Goal: Task Accomplishment & Management: Use online tool/utility

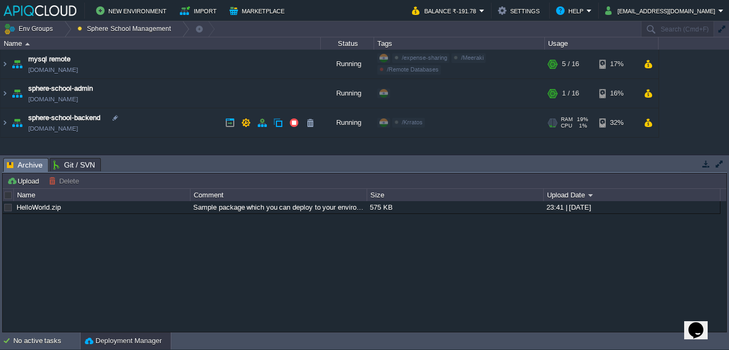
click at [78, 129] on link "[DOMAIN_NAME]" at bounding box center [53, 128] width 50 height 11
click at [78, 96] on link "[DOMAIN_NAME]" at bounding box center [53, 99] width 50 height 11
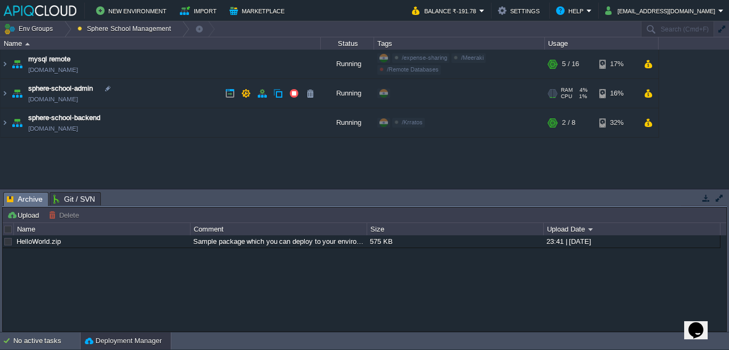
click at [142, 91] on td "sphere-school-admin [DOMAIN_NAME]" at bounding box center [161, 93] width 320 height 29
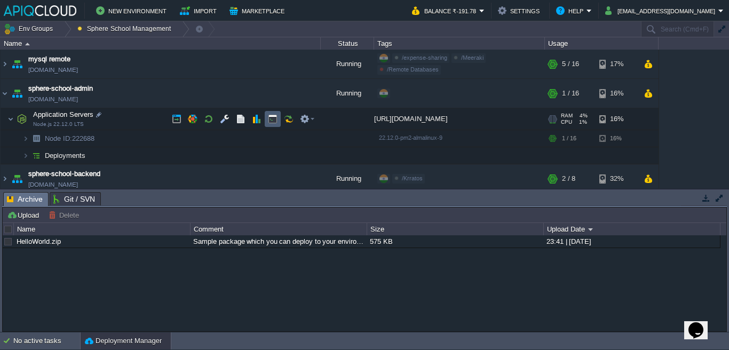
click at [268, 118] on button "button" at bounding box center [273, 119] width 10 height 10
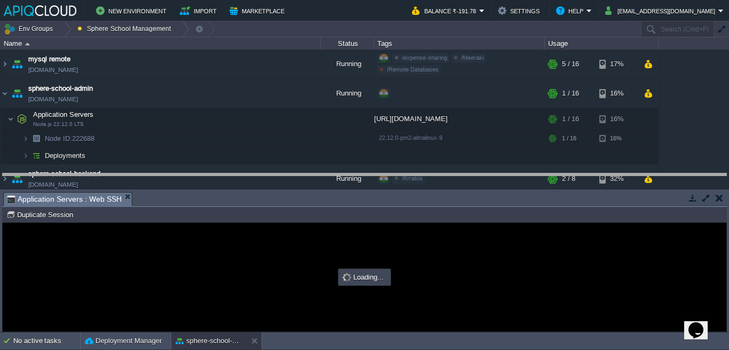
drag, startPoint x: 235, startPoint y: 201, endPoint x: 235, endPoint y: 168, distance: 33.1
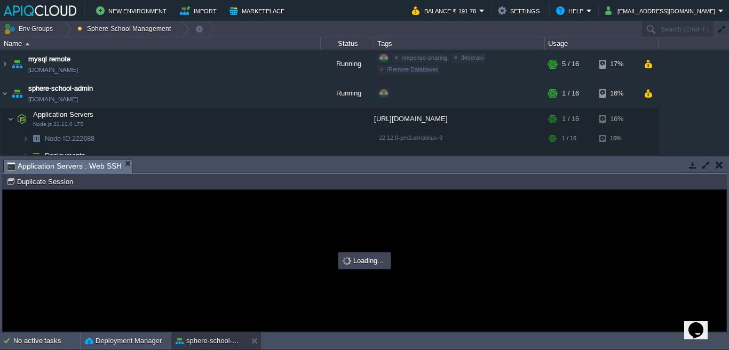
type input "#000000"
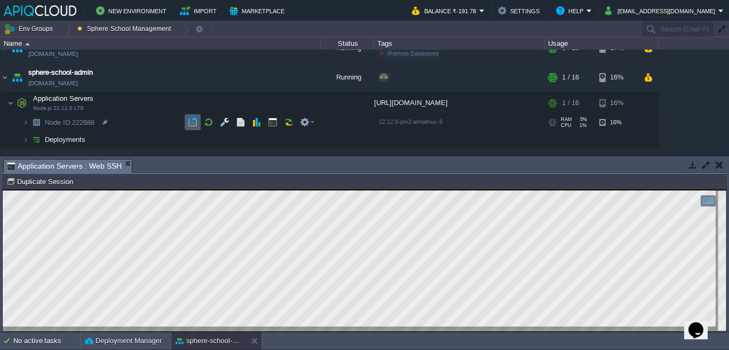
scroll to position [38, 0]
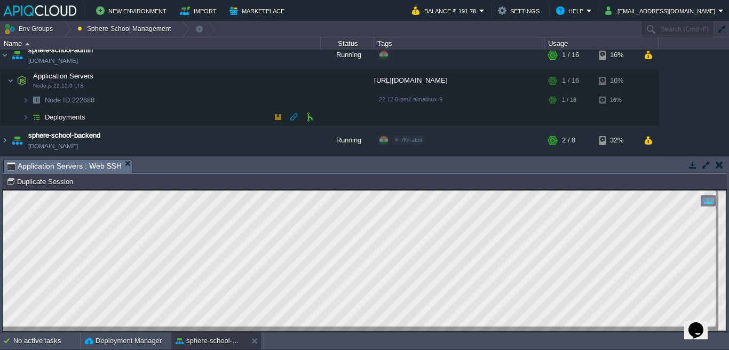
click at [194, 114] on td "Deployments" at bounding box center [161, 117] width 320 height 17
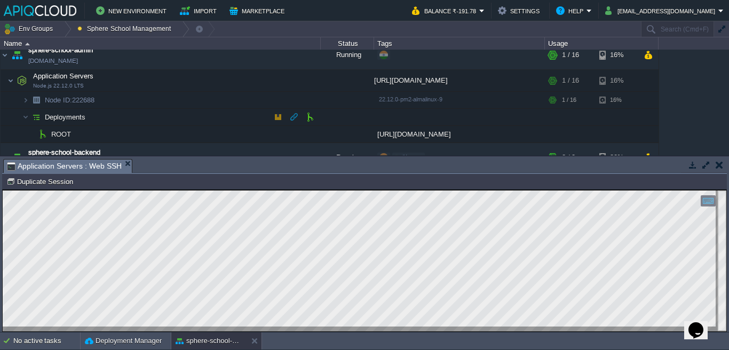
scroll to position [41, 0]
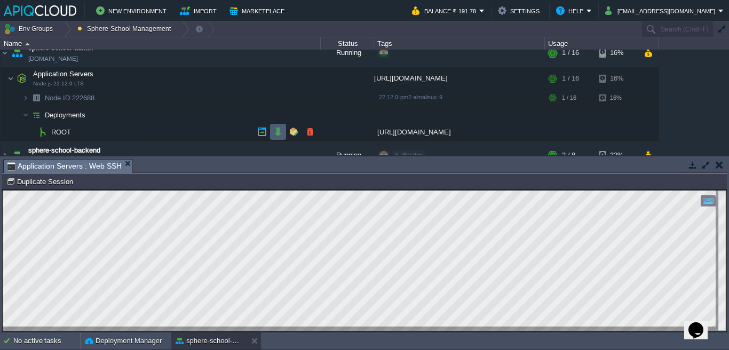
click at [273, 133] on button "button" at bounding box center [278, 132] width 10 height 10
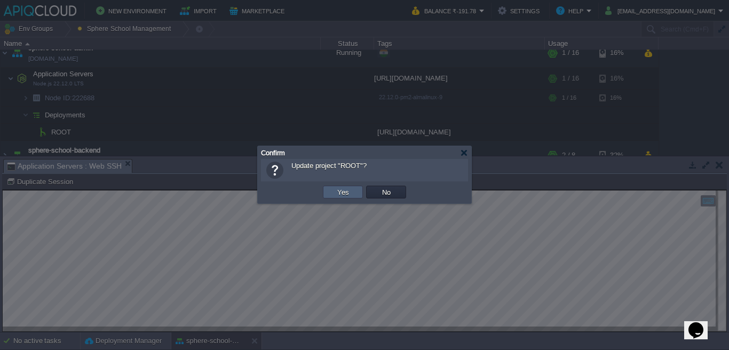
click at [348, 195] on button "Yes" at bounding box center [343, 192] width 18 height 10
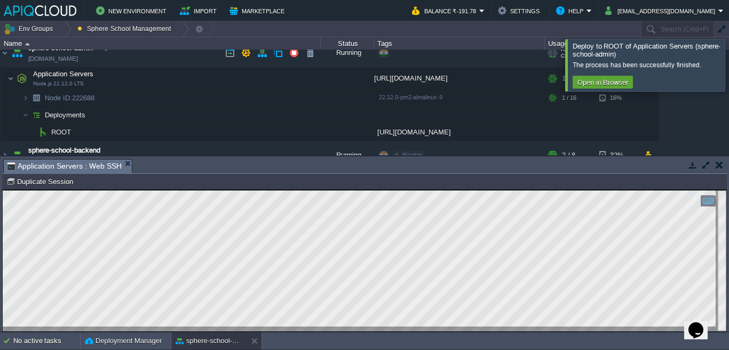
click at [78, 56] on link "[DOMAIN_NAME]" at bounding box center [53, 58] width 50 height 11
click at [291, 133] on button "button" at bounding box center [294, 132] width 10 height 10
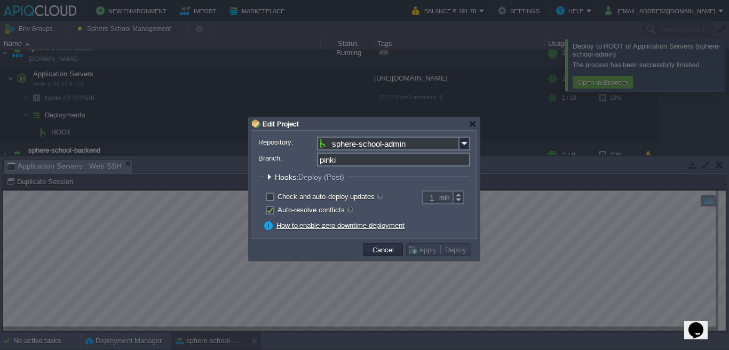
click at [280, 178] on span "Hooks: Deploy (Post)" at bounding box center [311, 177] width 72 height 9
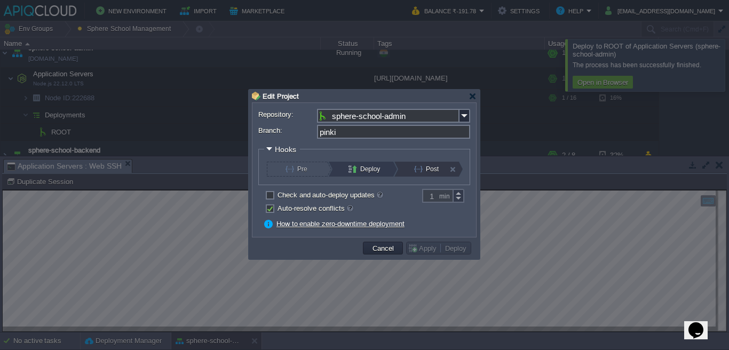
click at [436, 167] on button "Post" at bounding box center [432, 169] width 36 height 15
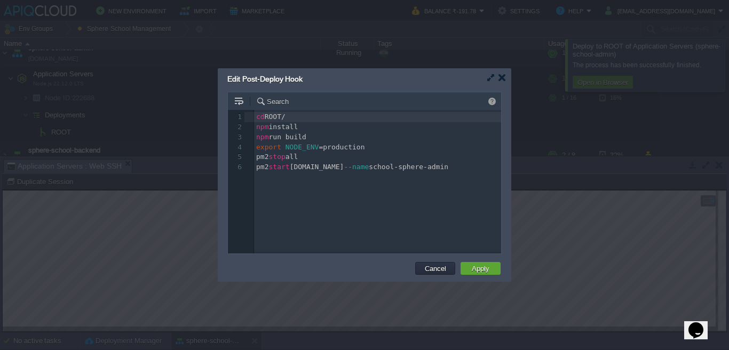
scroll to position [4, 0]
click at [411, 196] on div "6 1 cd ROOT/ 2 npm install 3 npm run build 4 export NODE_ENV = production 5 pm2…" at bounding box center [372, 190] width 289 height 160
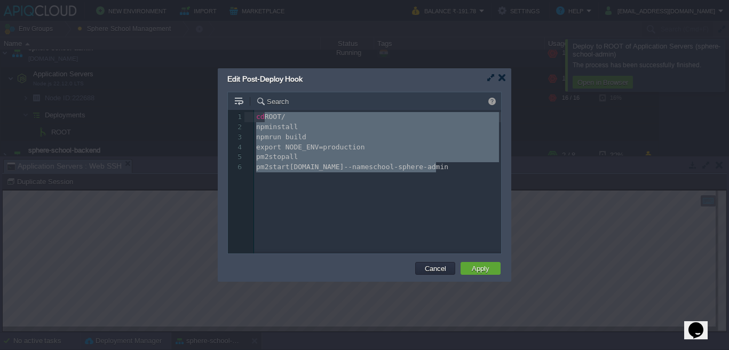
type textarea "cd ROOT/ npm install npm run build export NODE_ENV=production pm2 stop all pm2 …"
drag, startPoint x: 442, startPoint y: 169, endPoint x: 255, endPoint y: 110, distance: 196.2
click at [427, 266] on button "Cancel" at bounding box center [436, 269] width 28 height 10
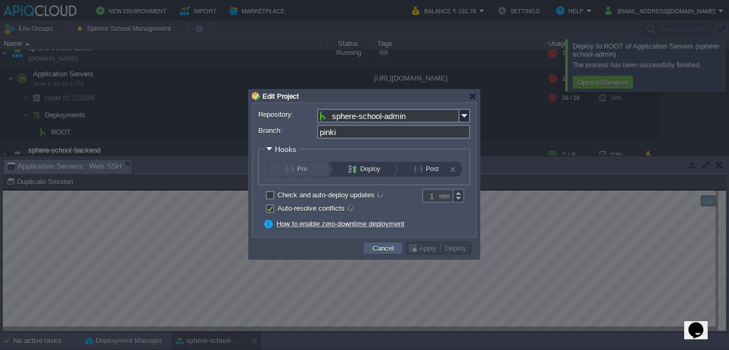
click at [386, 249] on button "Cancel" at bounding box center [383, 248] width 28 height 10
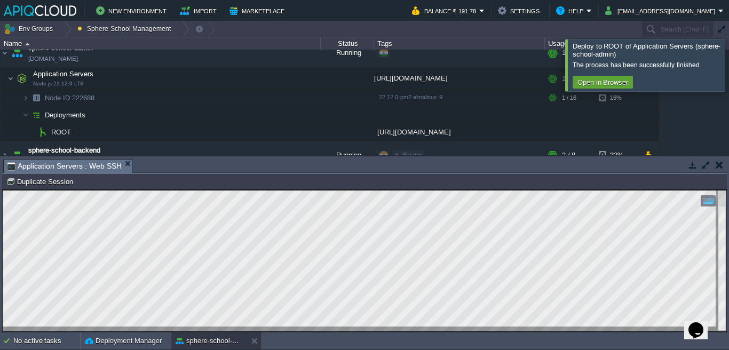
click at [729, 54] on div at bounding box center [742, 65] width 0 height 52
